Goal: Book appointment/travel/reservation

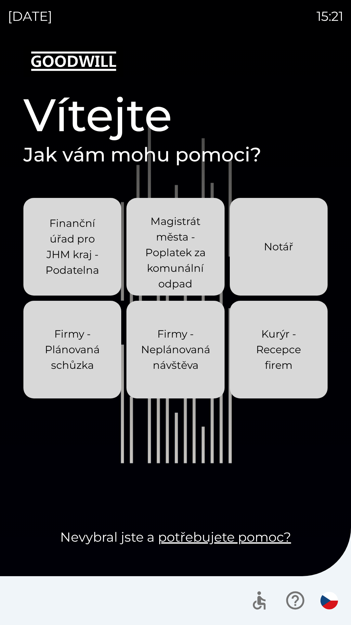
click at [289, 373] on p "Kurýr - Recepce firem" at bounding box center [279, 349] width 67 height 47
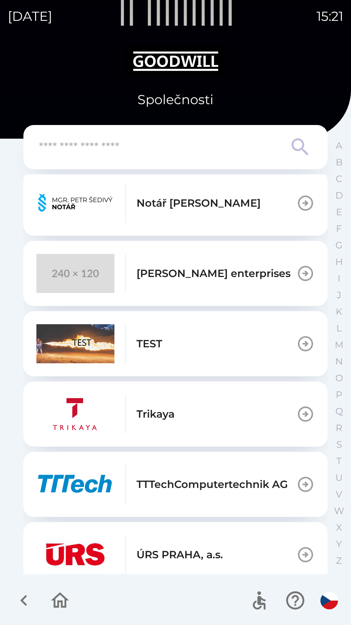
scroll to position [532, 0]
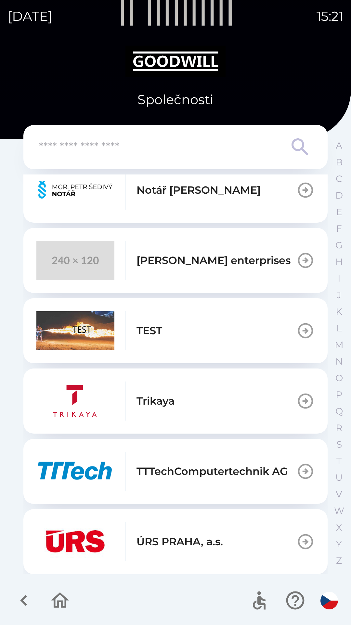
click at [265, 270] on div "[PERSON_NAME] enterprises" at bounding box center [163, 260] width 254 height 39
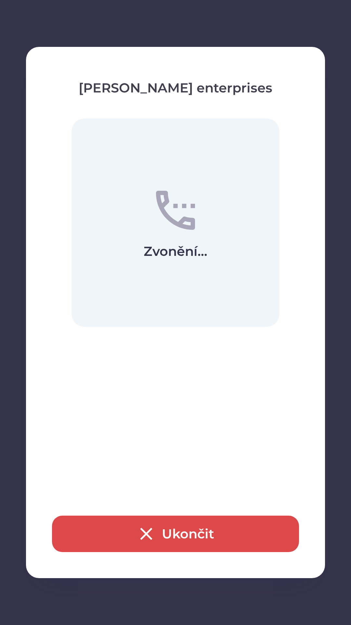
click at [236, 254] on div "Zvonění..." at bounding box center [176, 222] width 208 height 208
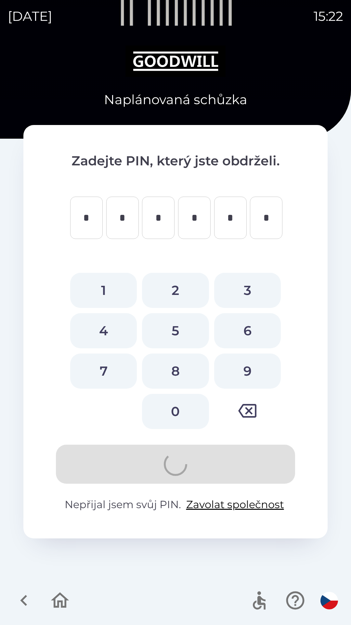
type input "*"
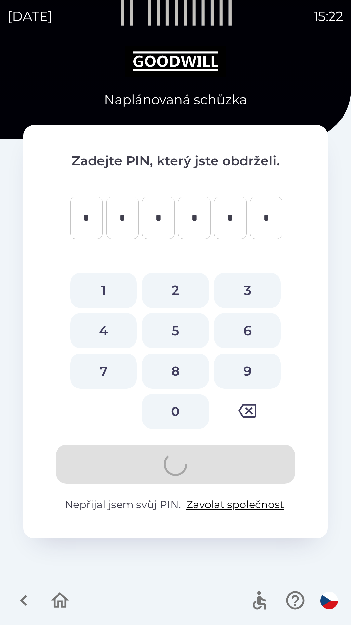
type input "*"
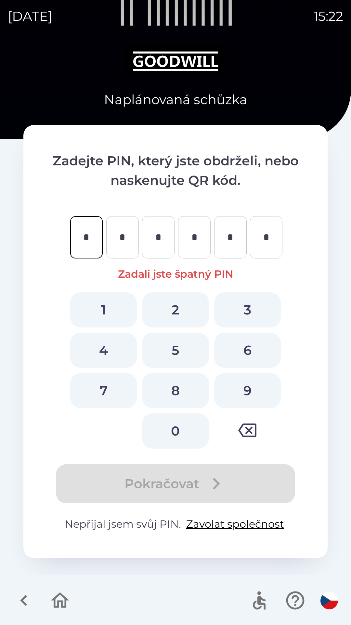
click at [64, 605] on icon "button" at bounding box center [60, 600] width 22 height 22
